Goal: Task Accomplishment & Management: Use online tool/utility

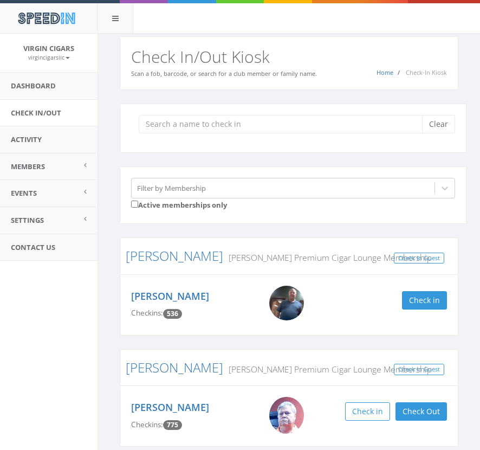
scroll to position [202, 0]
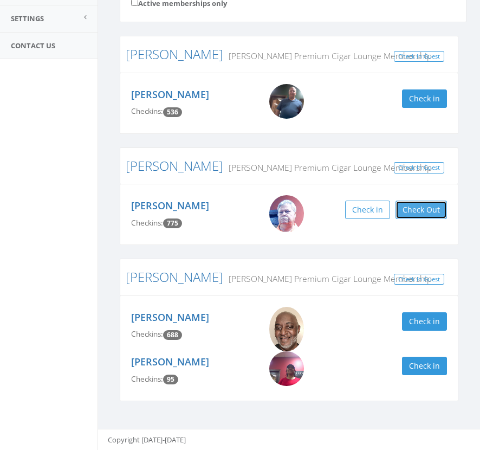
click at [424, 211] on button "Check Out" at bounding box center [421, 209] width 51 height 18
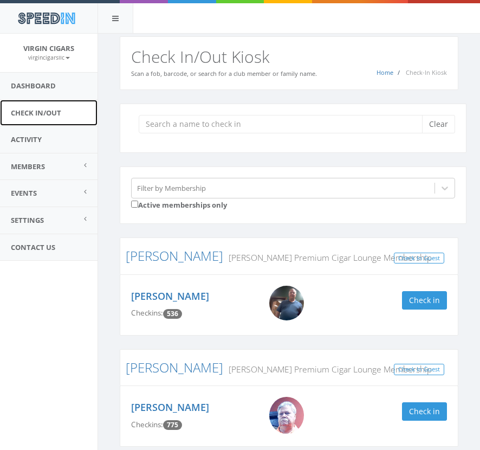
scroll to position [3, 0]
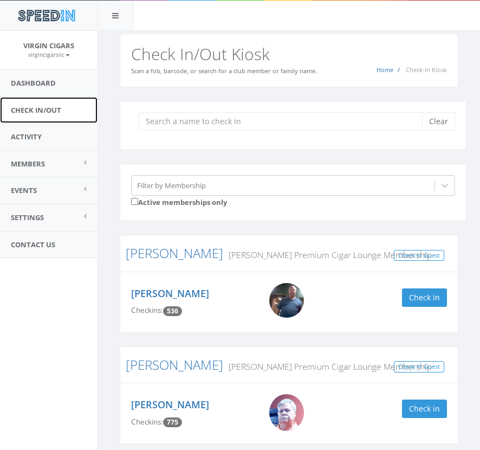
click at [57, 108] on link "Check In/Out" at bounding box center [49, 110] width 98 height 27
